Goal: Task Accomplishment & Management: Use online tool/utility

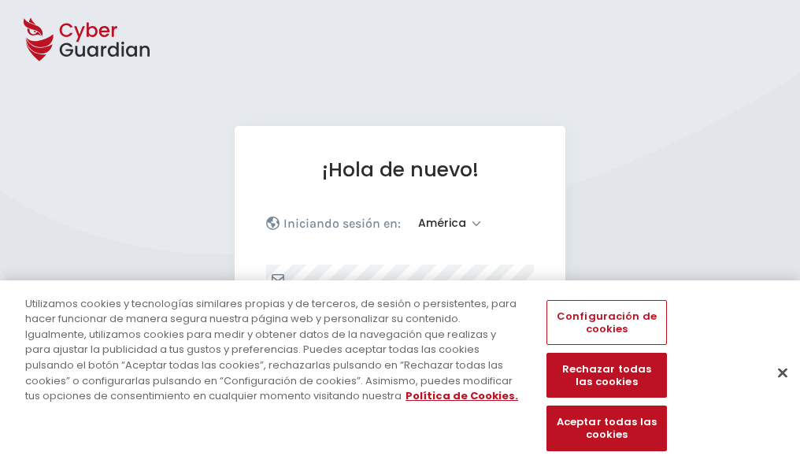
select select "América"
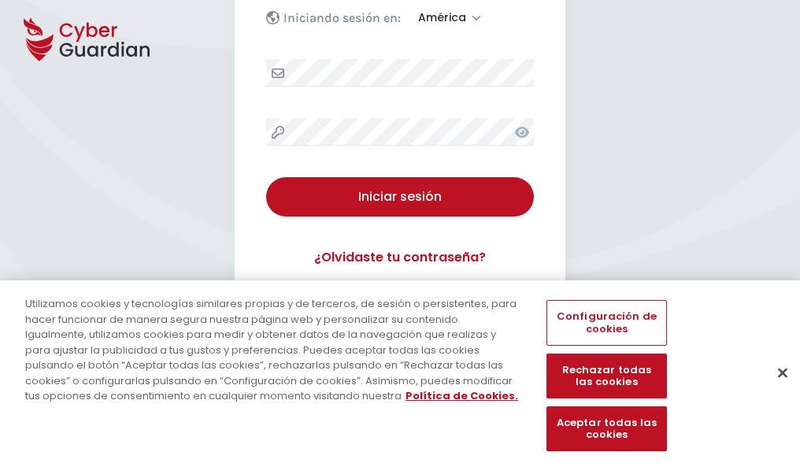
click at [775, 389] on button "Cerrar" at bounding box center [782, 372] width 35 height 35
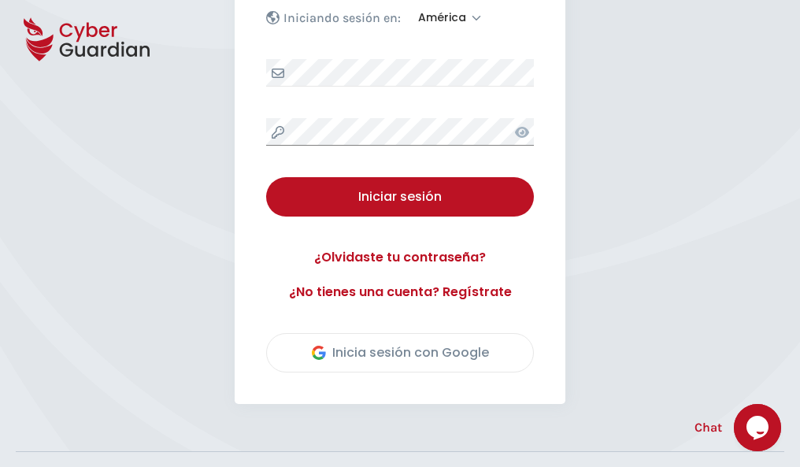
scroll to position [357, 0]
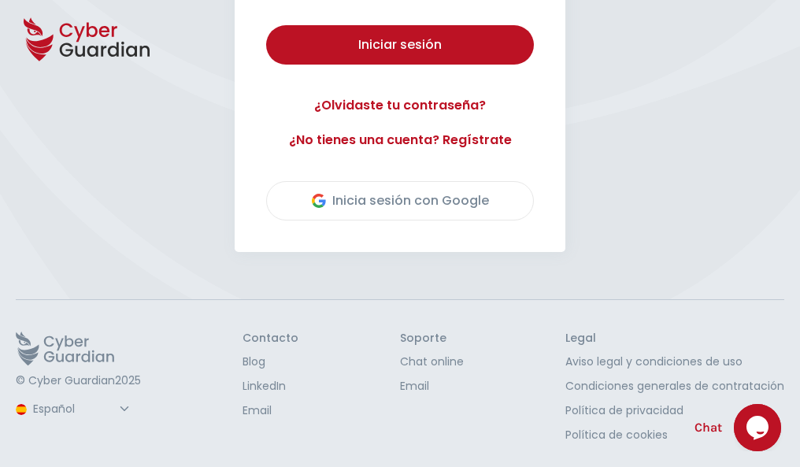
click at [266, 25] on button "Iniciar sesión" at bounding box center [400, 44] width 268 height 39
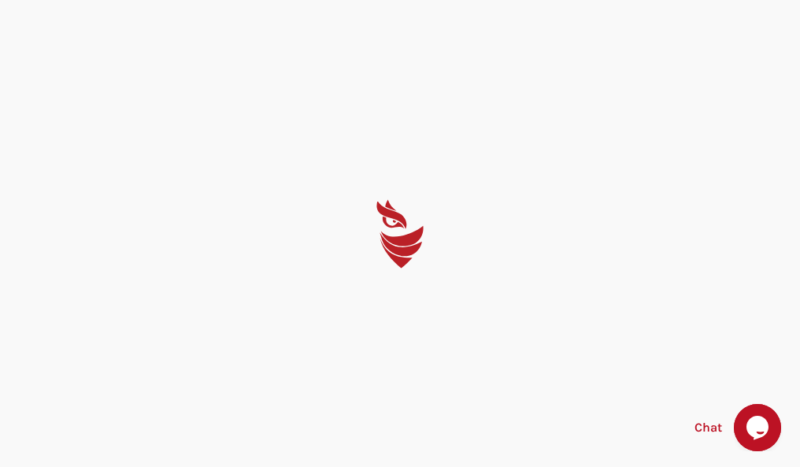
scroll to position [0, 0]
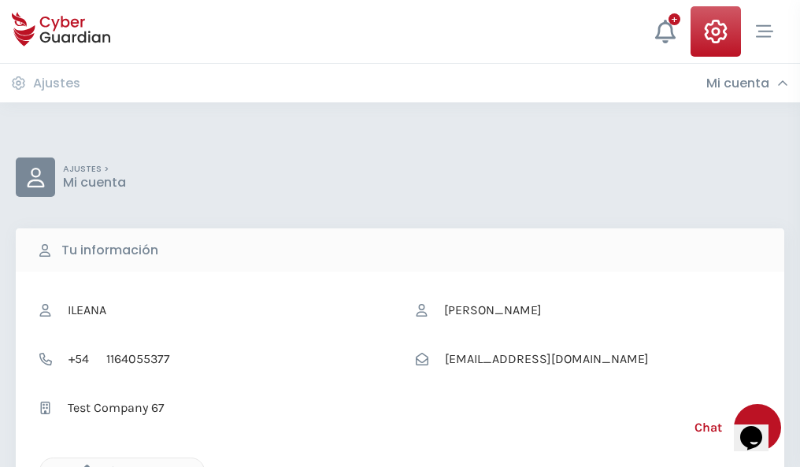
click at [83, 465] on icon "button" at bounding box center [82, 470] width 13 height 13
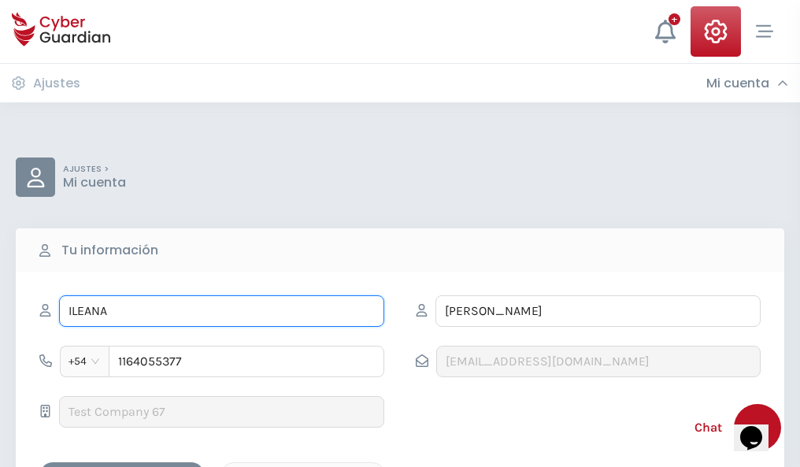
click at [221, 311] on input "ILEANA" at bounding box center [221, 310] width 325 height 31
type input "I"
type input "[PERSON_NAME]"
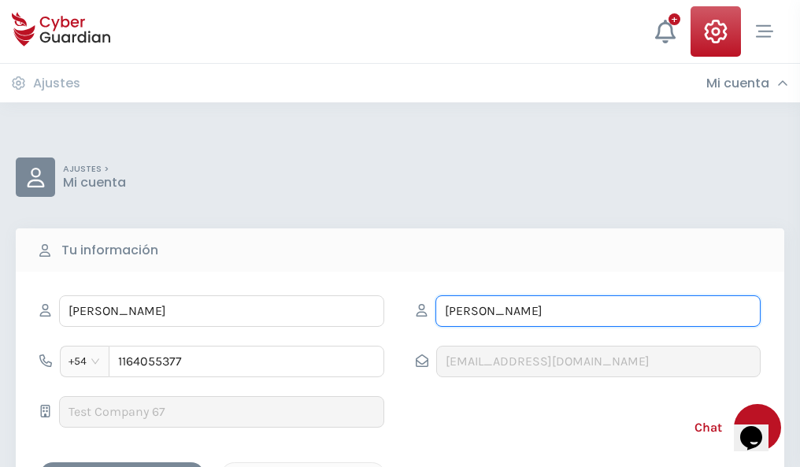
click at [597, 311] on input "[PERSON_NAME]" at bounding box center [597, 310] width 325 height 31
type input "C"
type input "[PERSON_NAME]"
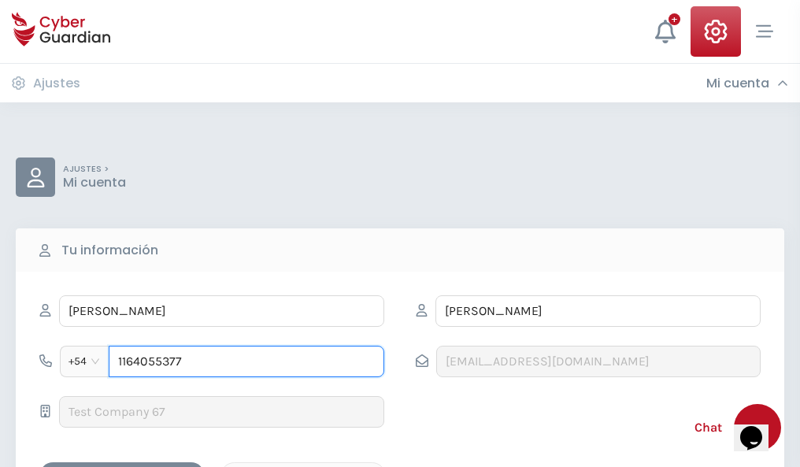
click at [246, 361] on input "1164055377" at bounding box center [246, 361] width 275 height 31
type input "1"
type input "4732306213"
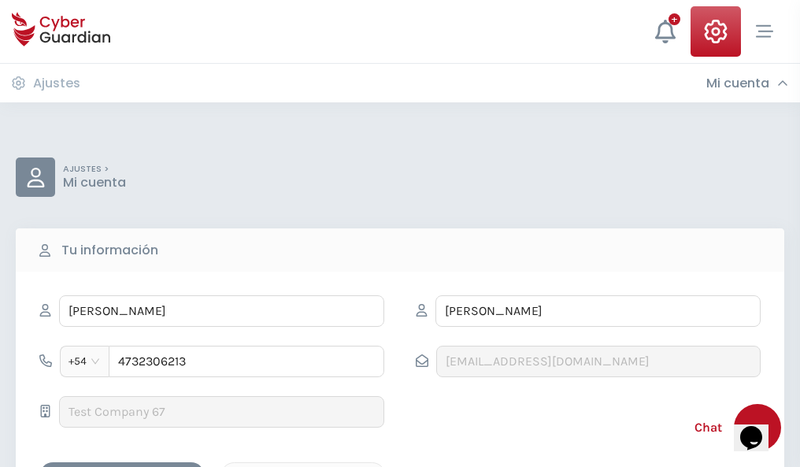
click at [303, 466] on div "Cancelar" at bounding box center [303, 476] width 140 height 20
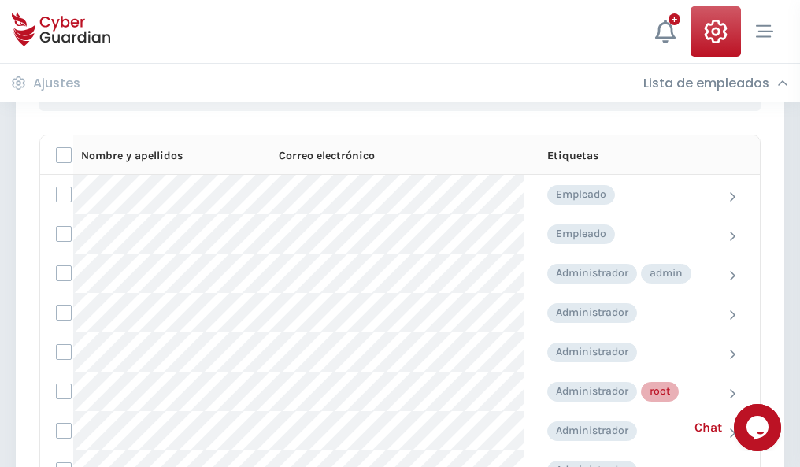
scroll to position [792, 0]
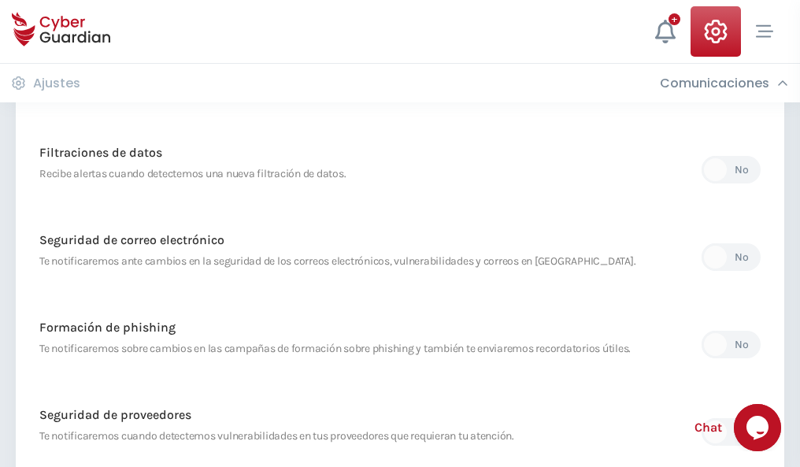
scroll to position [829, 0]
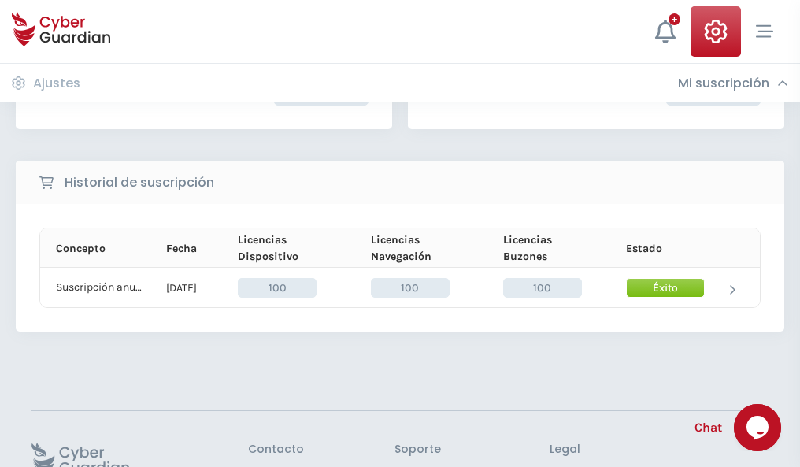
scroll to position [399, 0]
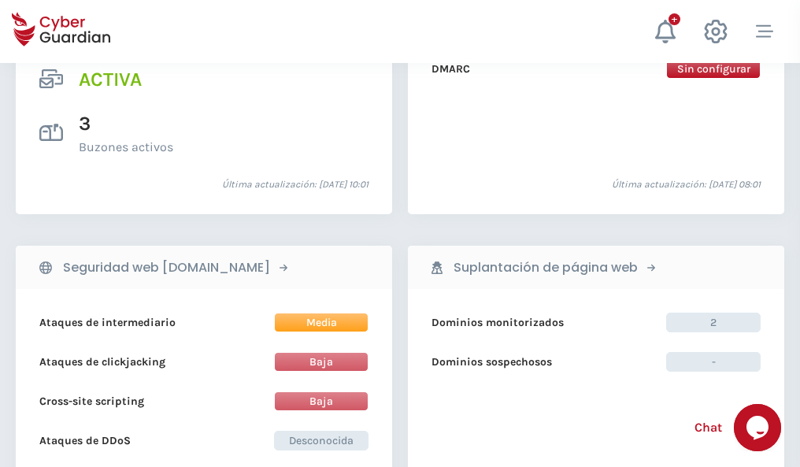
scroll to position [1599, 0]
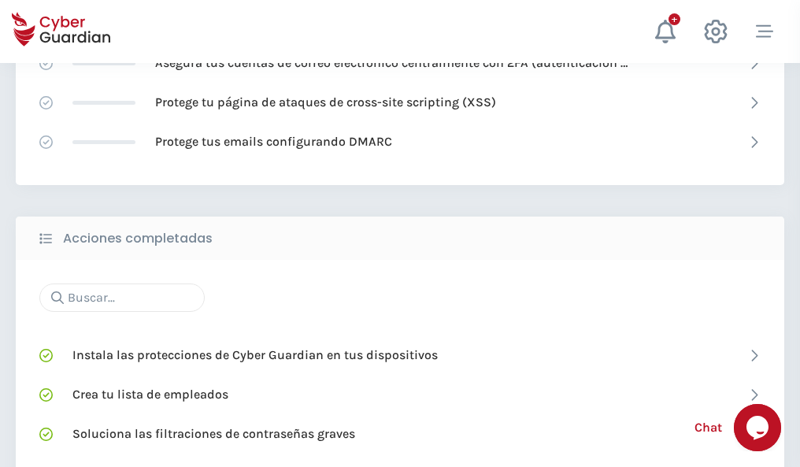
scroll to position [1048, 0]
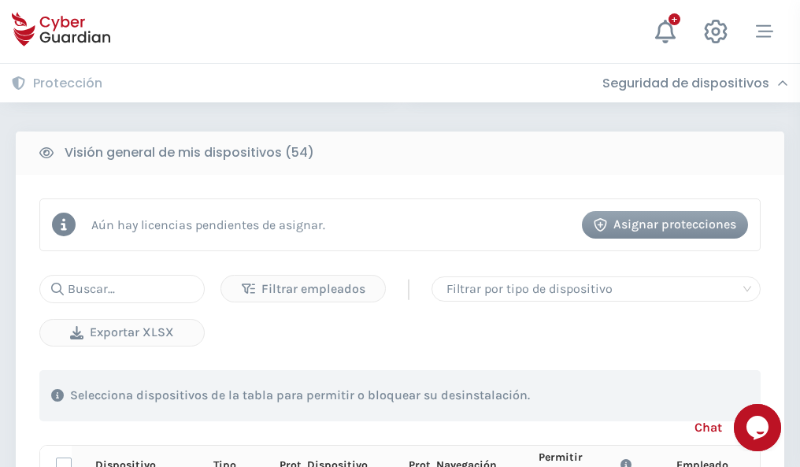
scroll to position [1391, 0]
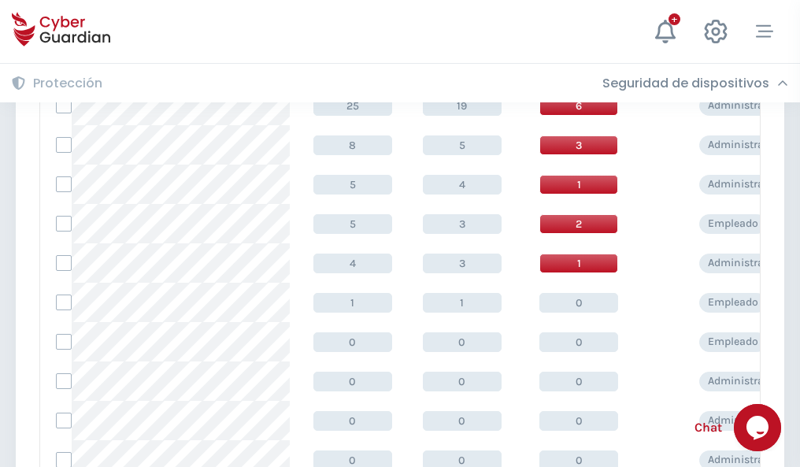
scroll to position [793, 0]
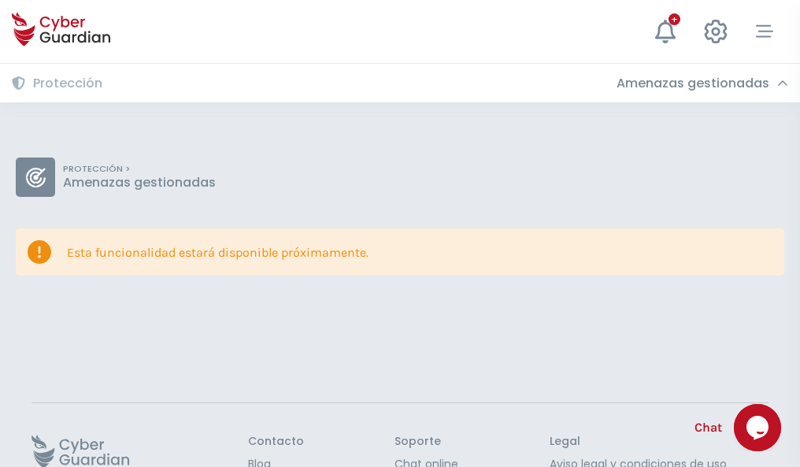
scroll to position [102, 0]
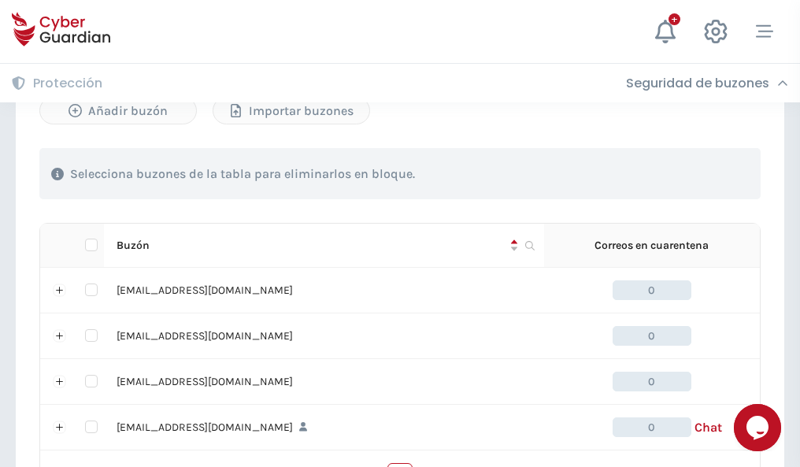
scroll to position [775, 0]
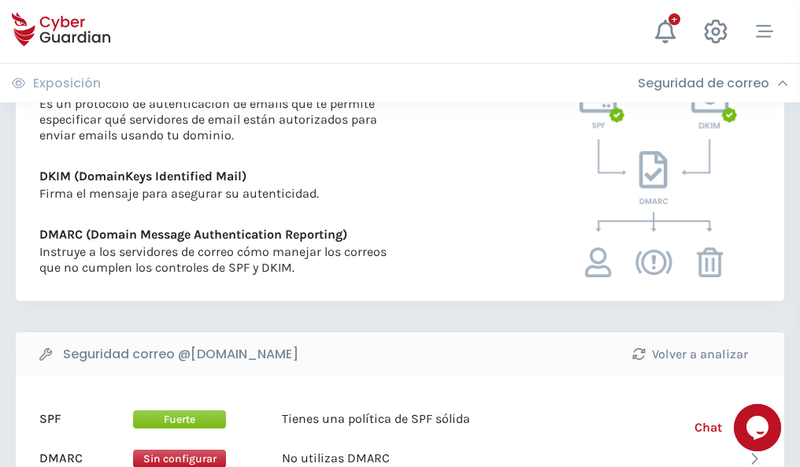
scroll to position [849, 0]
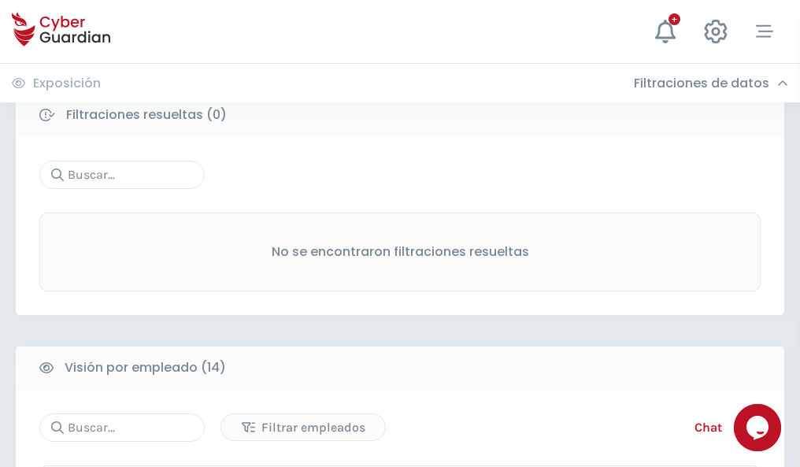
scroll to position [1422, 0]
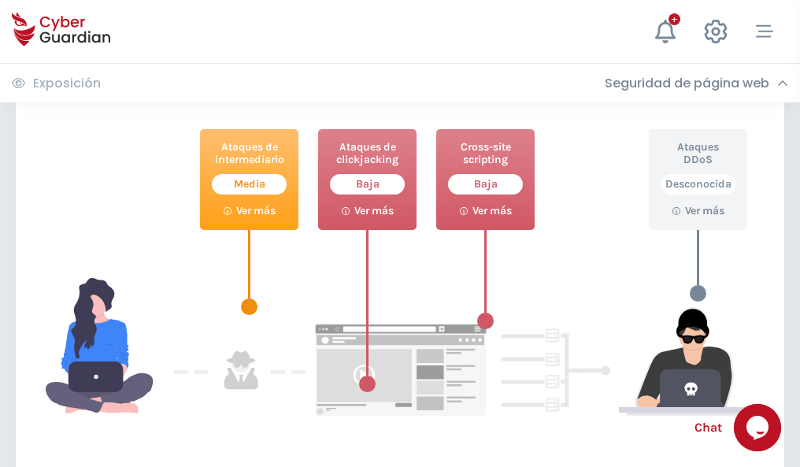
scroll to position [857, 0]
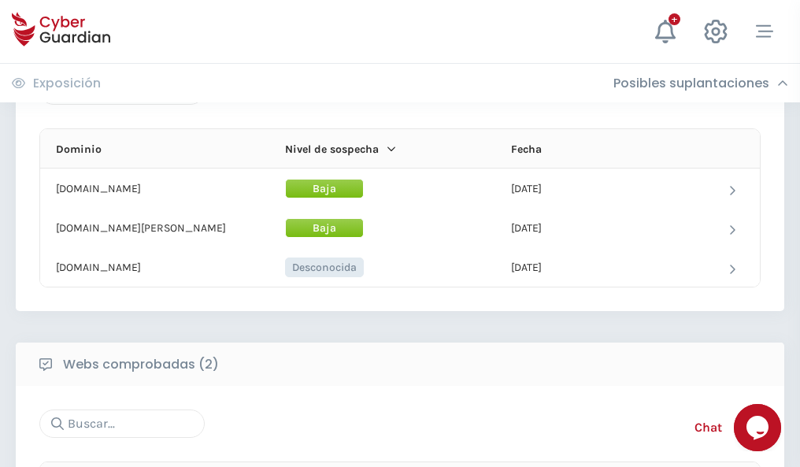
scroll to position [945, 0]
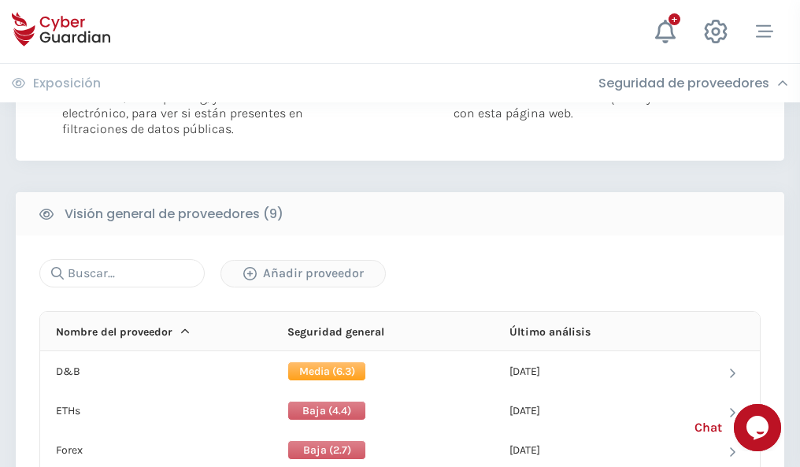
scroll to position [1133, 0]
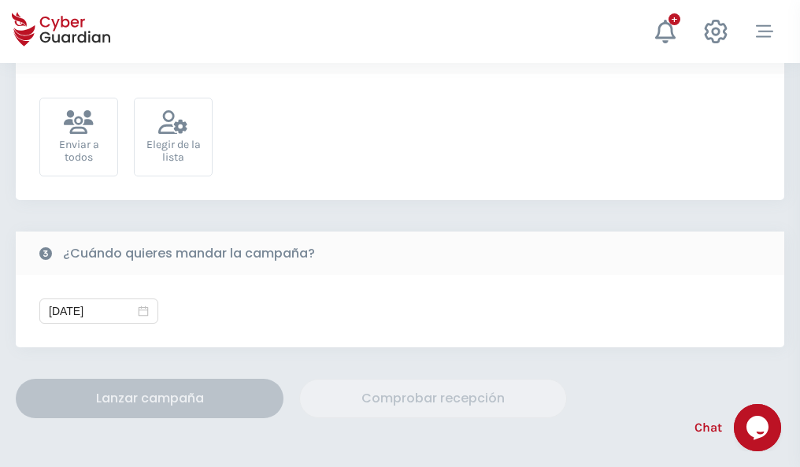
scroll to position [576, 0]
